Goal: Transaction & Acquisition: Subscribe to service/newsletter

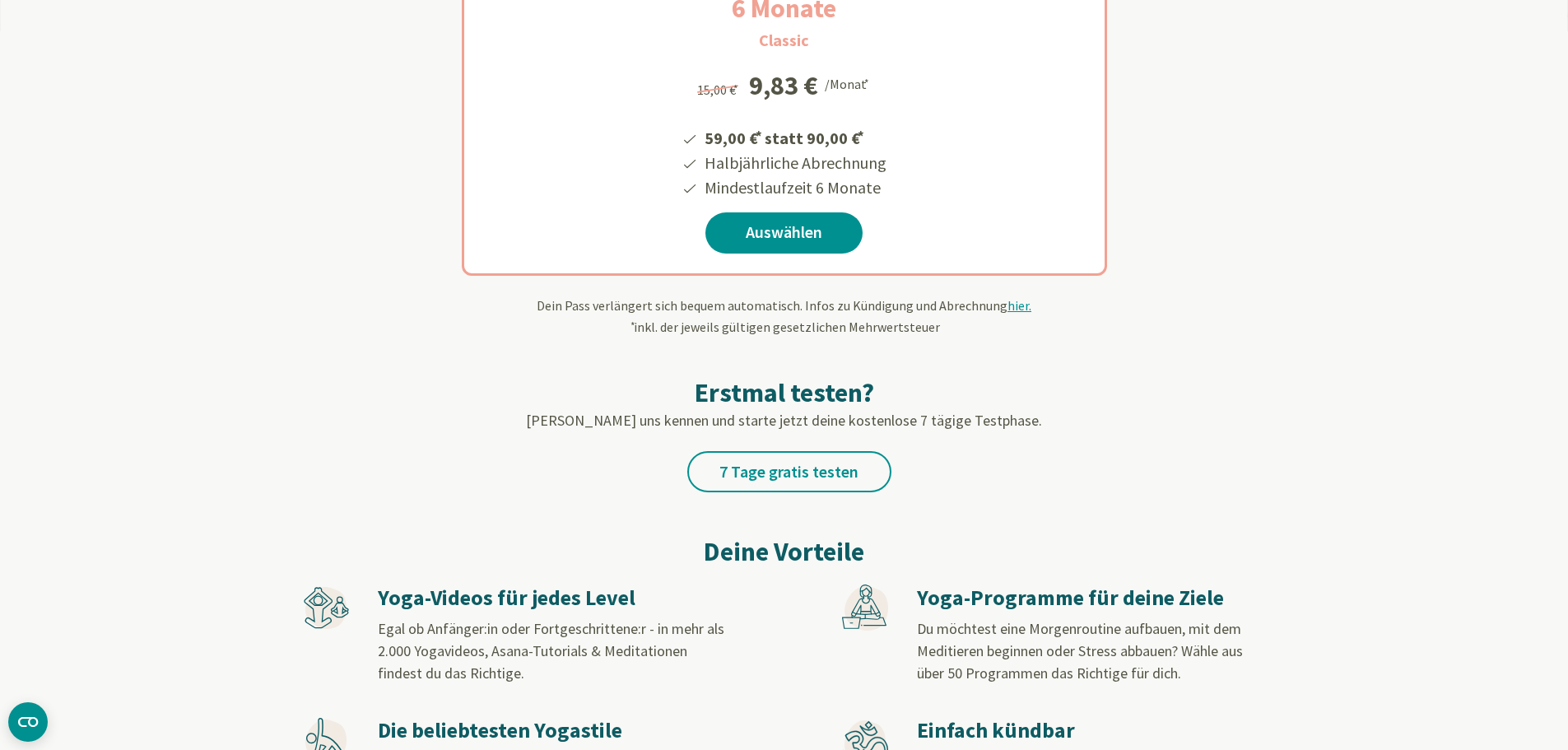
scroll to position [412, 0]
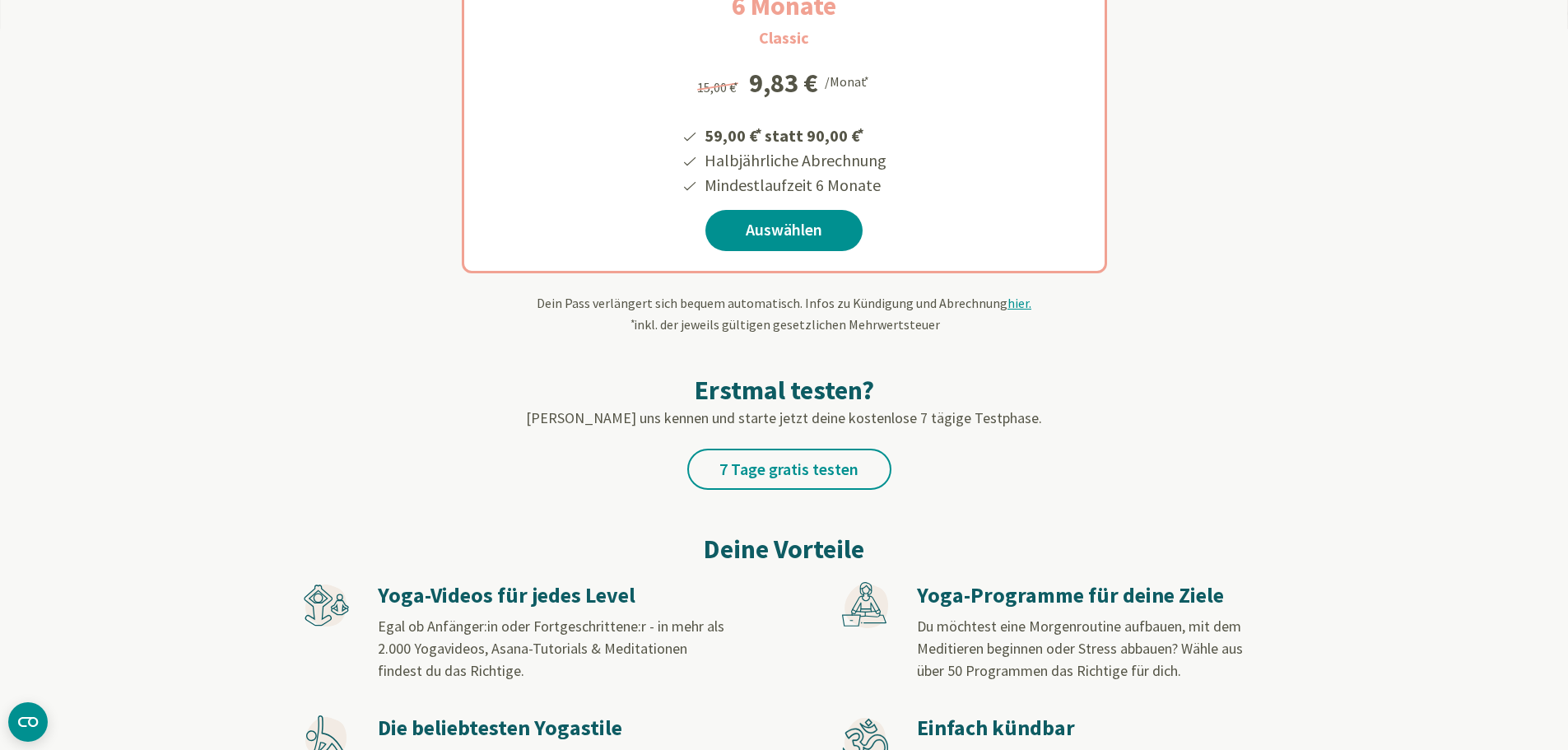
click at [795, 457] on link "7 Tage gratis testen" at bounding box center [789, 469] width 204 height 41
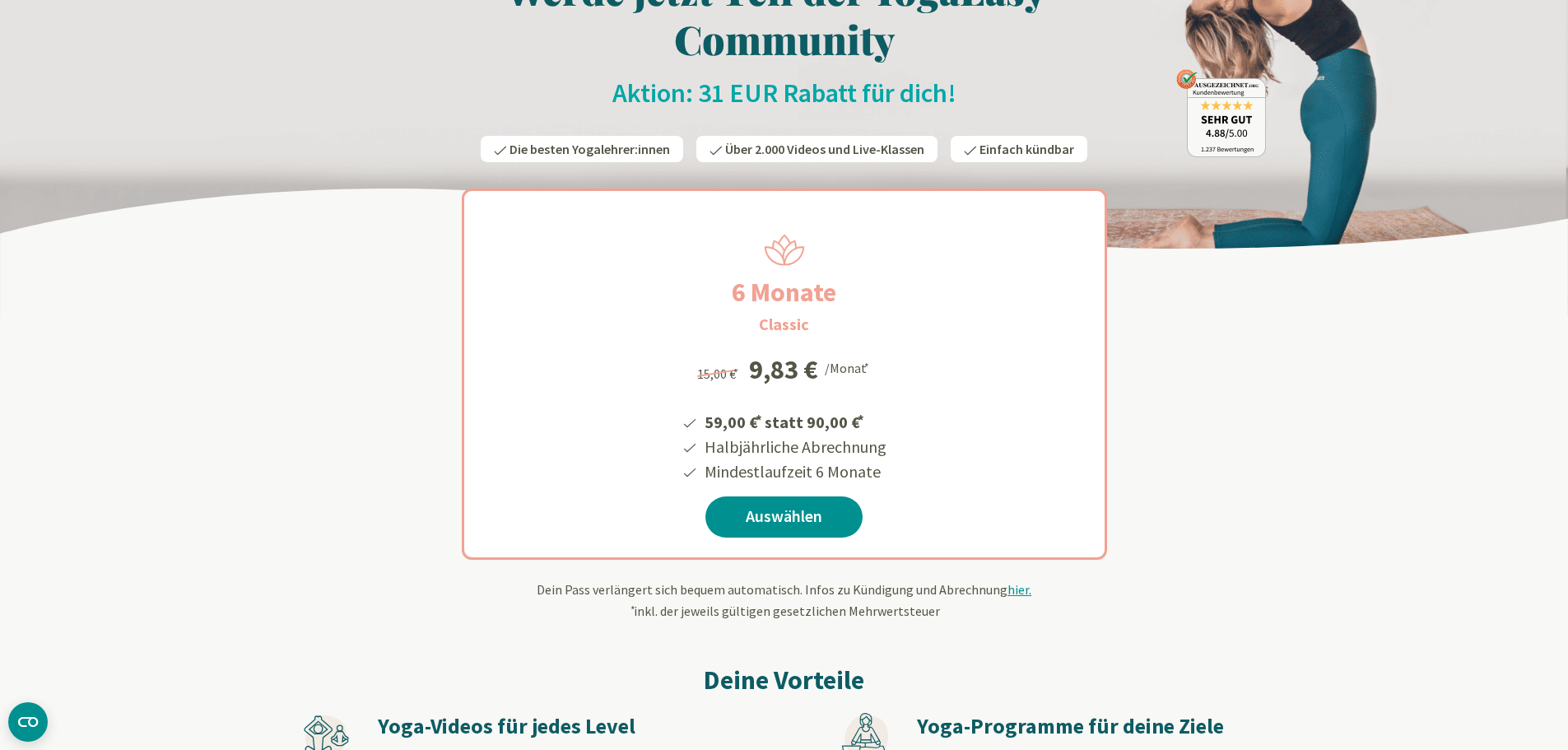
scroll to position [164, 0]
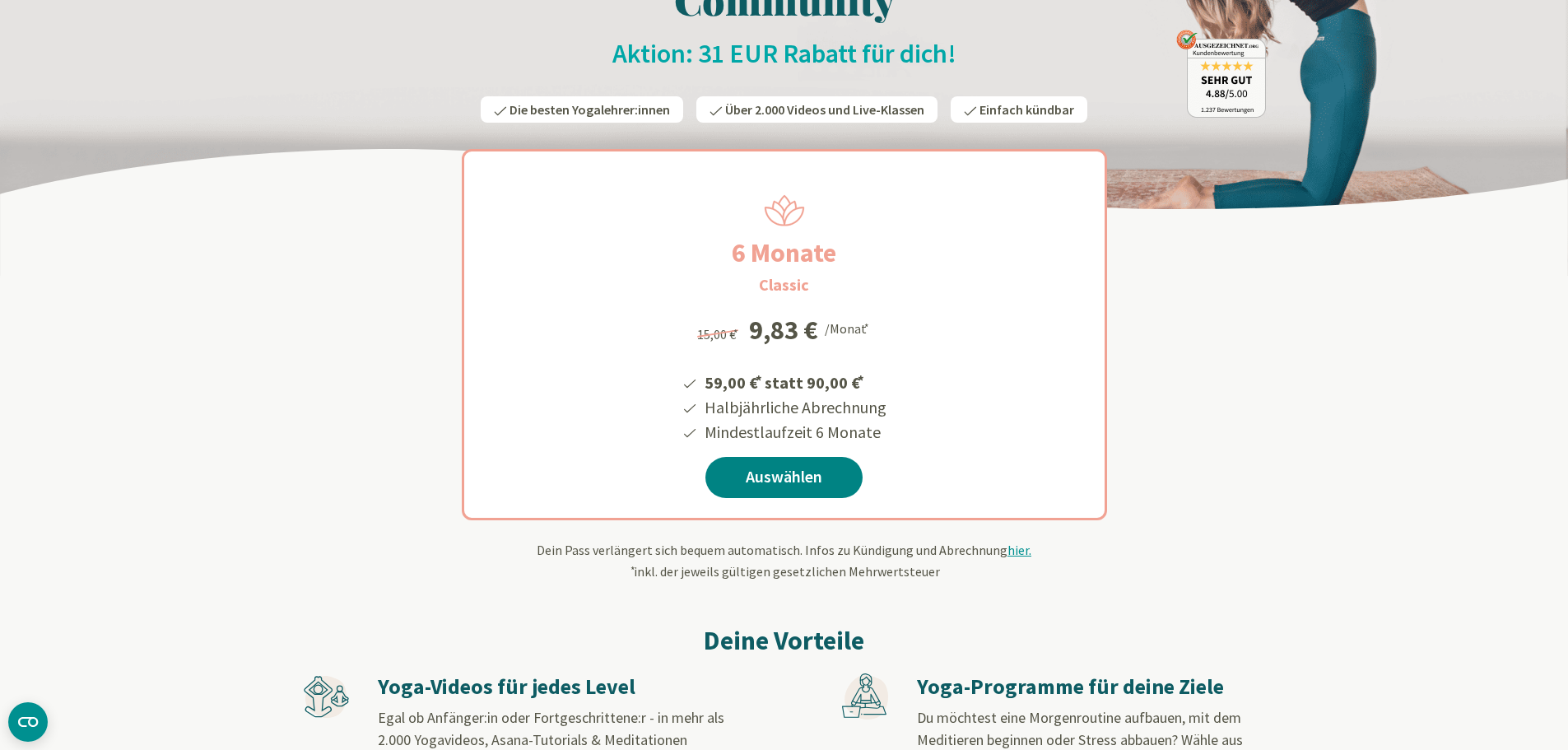
click at [780, 471] on link "Auswählen" at bounding box center [783, 477] width 157 height 41
